Goal: Task Accomplishment & Management: Manage account settings

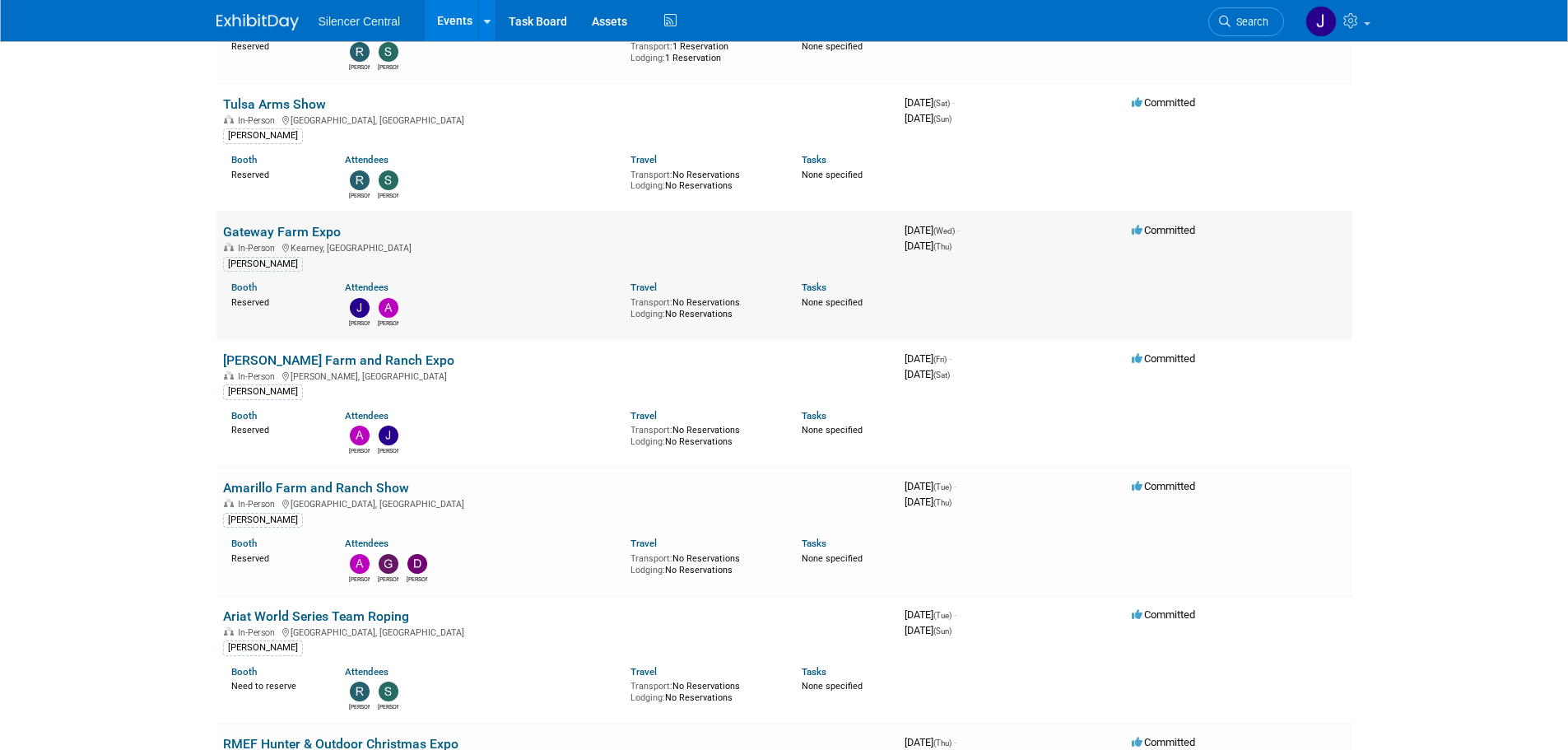
scroll to position [741, 0]
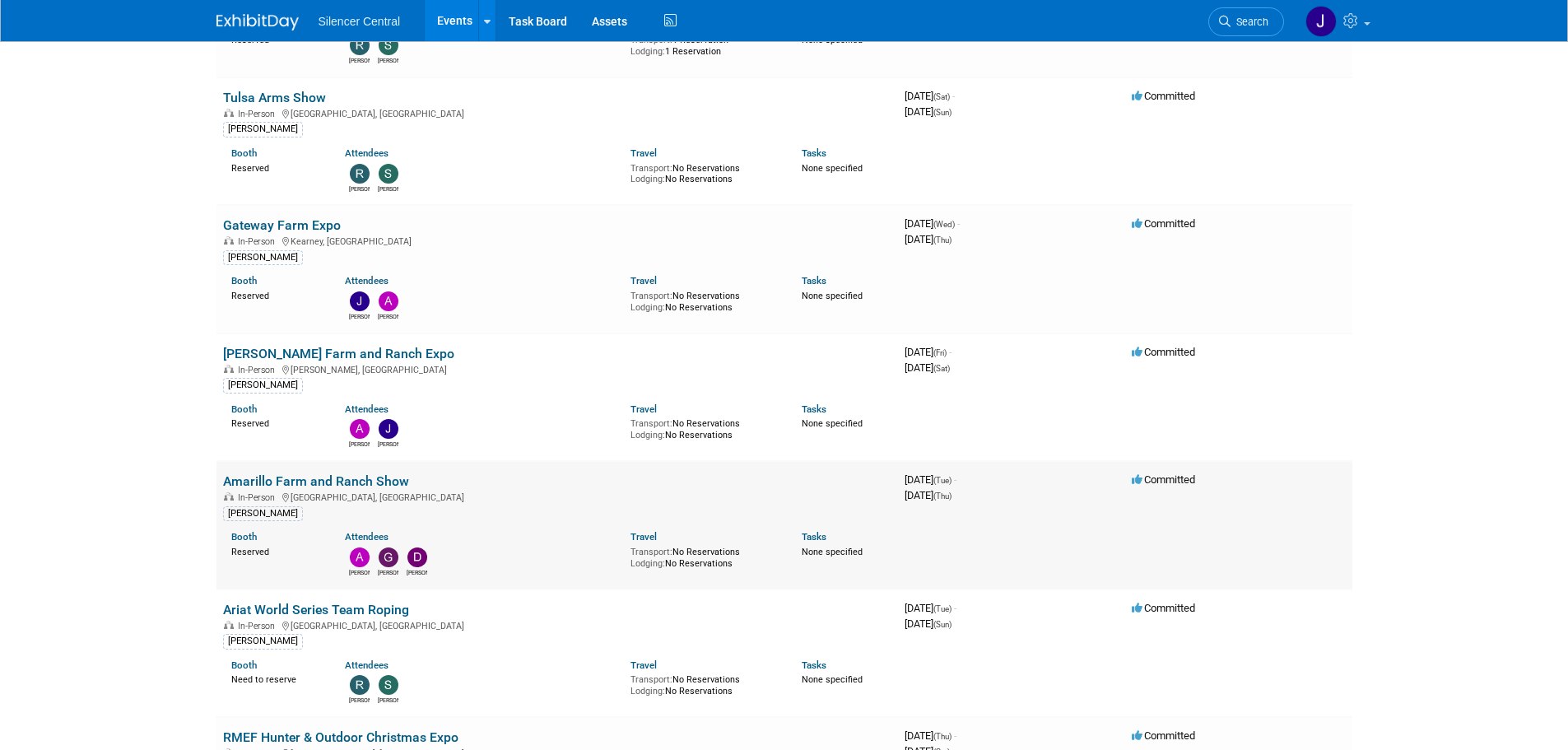
click at [357, 481] on link "Amarillo Farm and Ranch Show" at bounding box center [316, 481] width 186 height 15
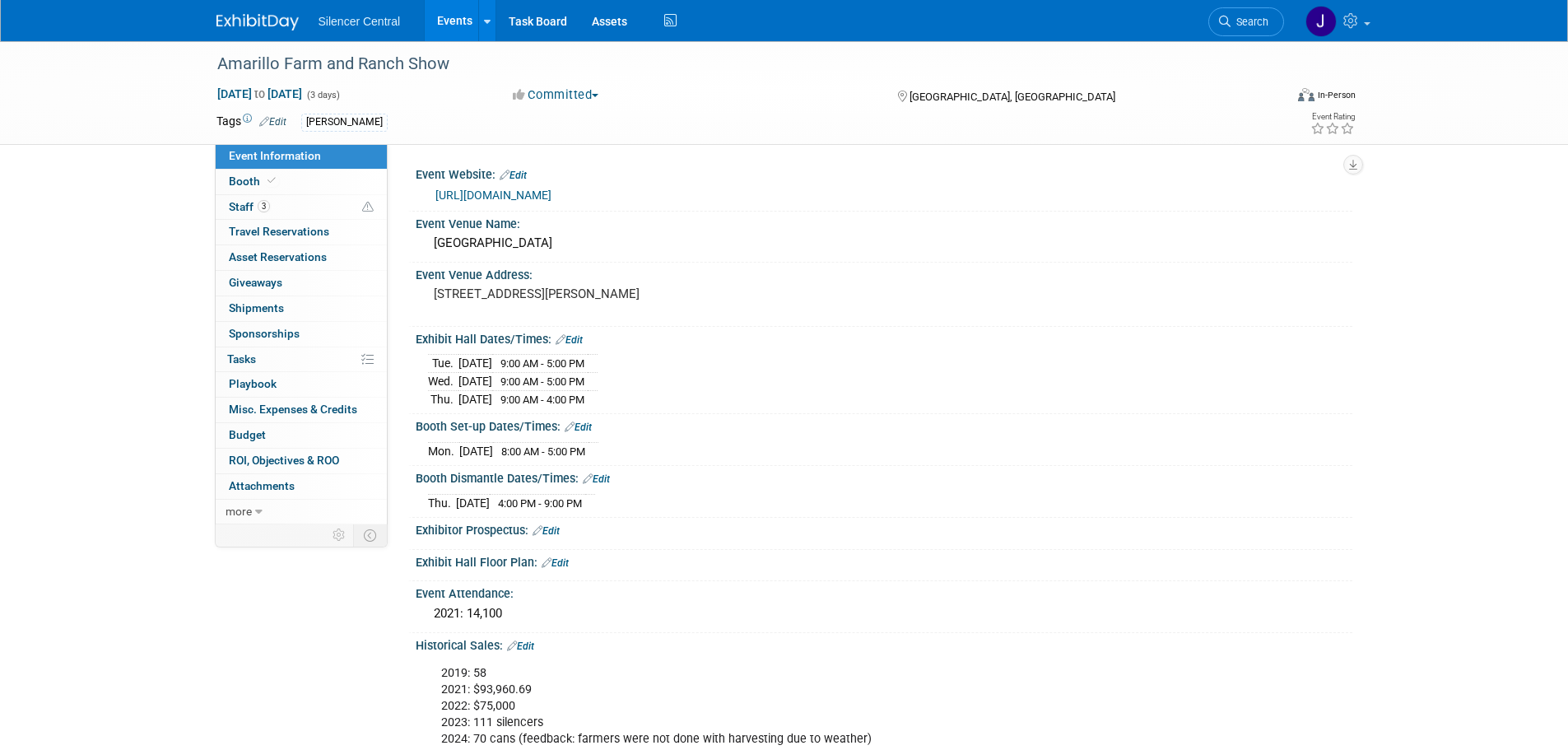
click at [579, 343] on link "Edit" at bounding box center [570, 339] width 27 height 11
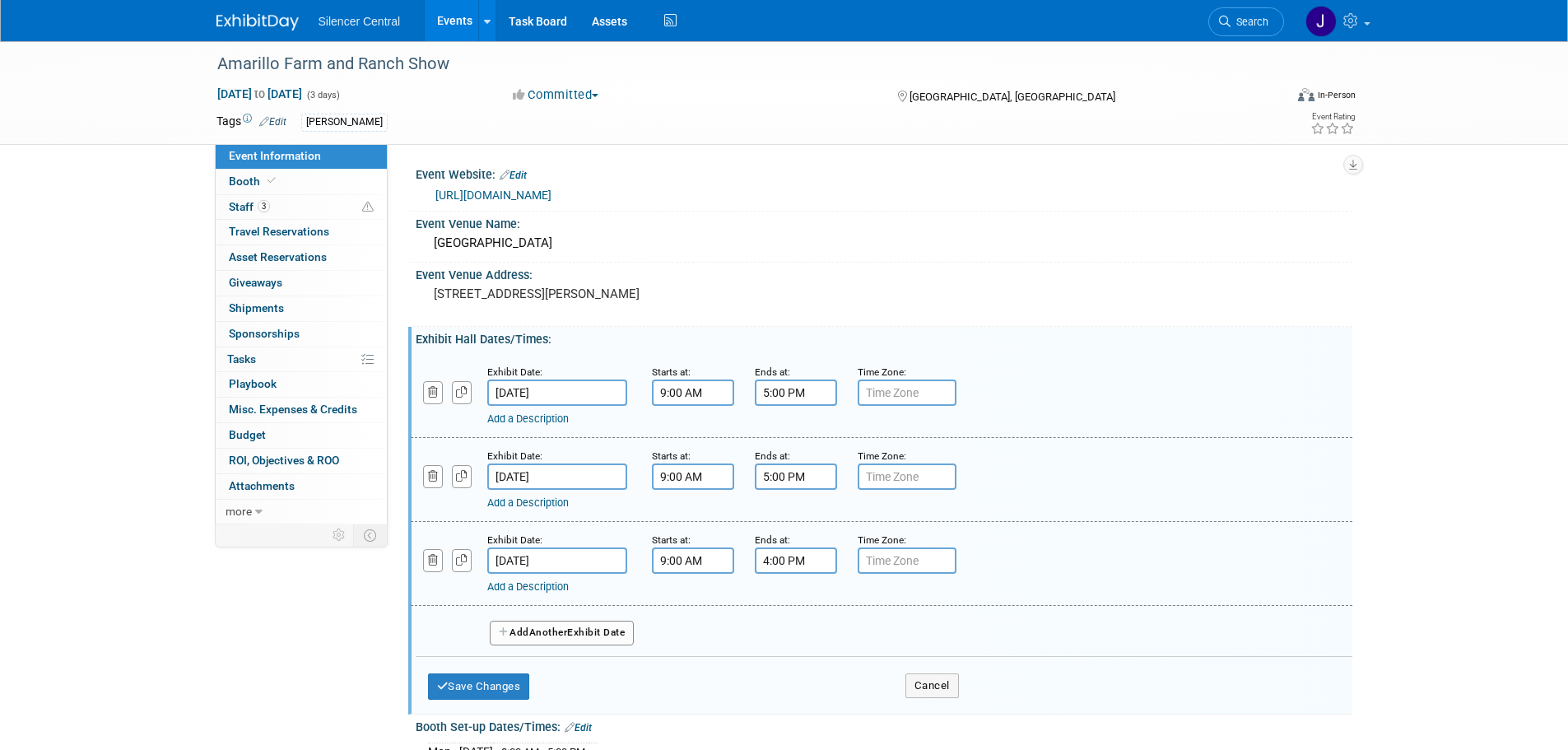
click at [784, 568] on input "4:00 PM" at bounding box center [796, 560] width 82 height 27
click at [795, 665] on span at bounding box center [793, 673] width 29 height 29
type input "3:00 PM"
click at [893, 715] on span at bounding box center [914, 710] width 111 height 29
click at [472, 684] on button "Save Changes" at bounding box center [479, 686] width 102 height 27
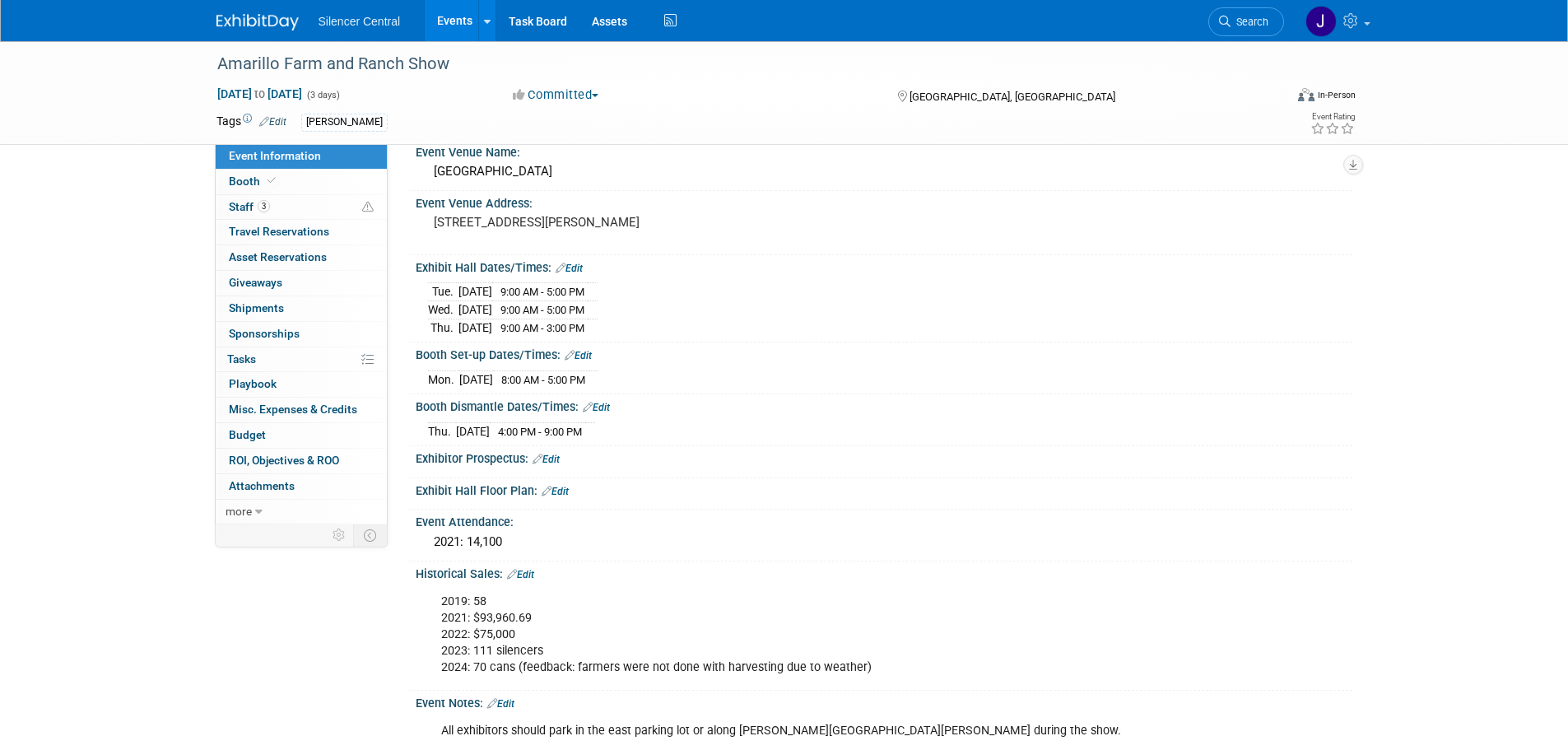
scroll to position [82, 0]
